Goal: Navigation & Orientation: Find specific page/section

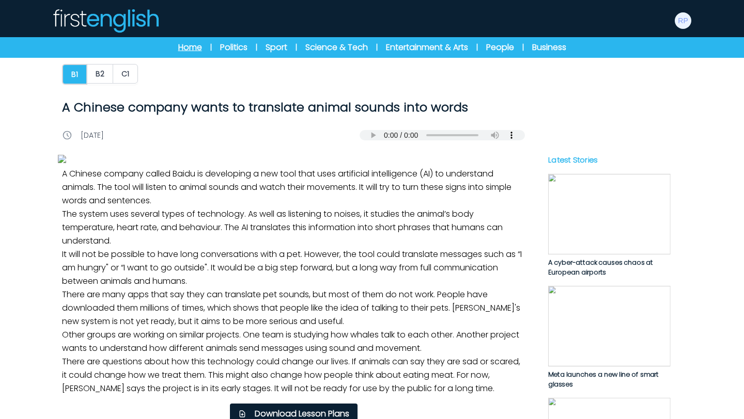
click at [198, 50] on link "Home" at bounding box center [190, 47] width 24 height 12
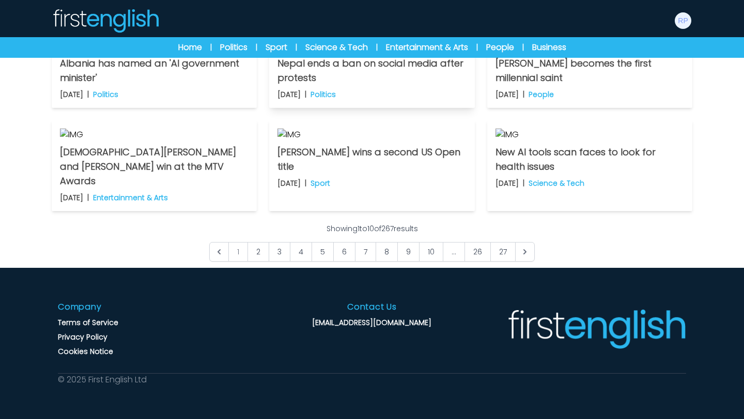
scroll to position [711, 0]
click at [389, 262] on link "8" at bounding box center [386, 252] width 22 height 20
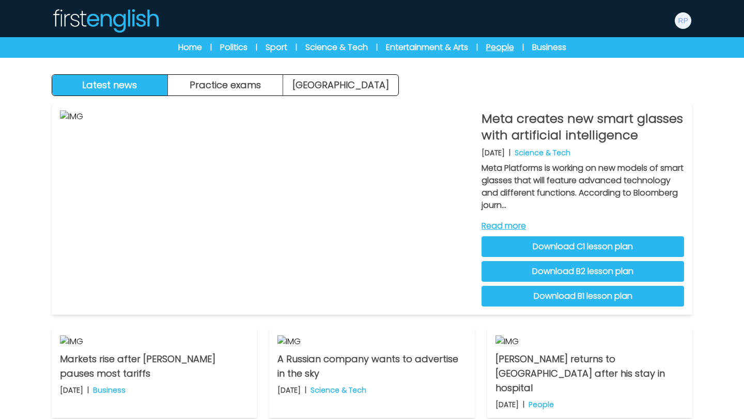
click at [505, 49] on link "People" at bounding box center [500, 47] width 28 height 12
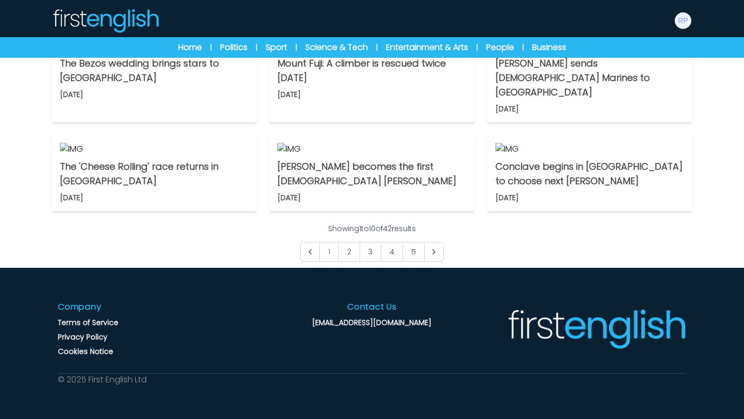
scroll to position [792, 0]
